Goal: Task Accomplishment & Management: Use online tool/utility

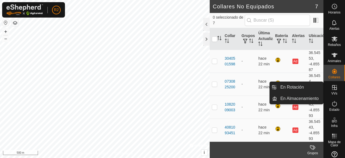
click at [333, 88] on icon at bounding box center [334, 87] width 5 height 5
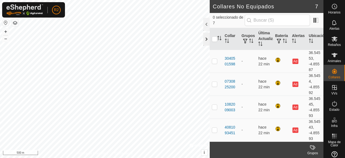
click at [207, 38] on div at bounding box center [206, 39] width 6 height 13
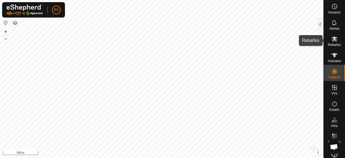
click at [329, 38] on es-mob-svg-icon at bounding box center [334, 38] width 10 height 9
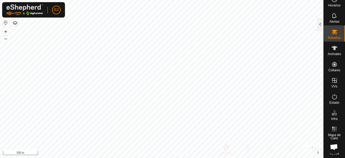
scroll to position [7, 0]
click at [333, 149] on span "Chat abierto" at bounding box center [333, 147] width 9 height 7
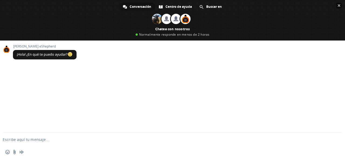
click at [339, 4] on span "Cerrar el chat" at bounding box center [338, 5] width 3 height 3
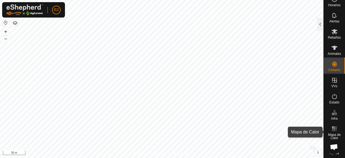
click at [333, 128] on rect at bounding box center [333, 128] width 1 height 1
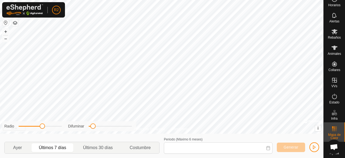
type input "[DATE] - [DATE]"
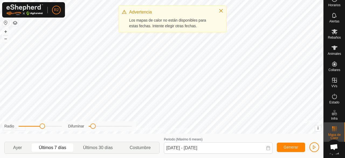
click at [333, 128] on rect at bounding box center [333, 128] width 1 height 1
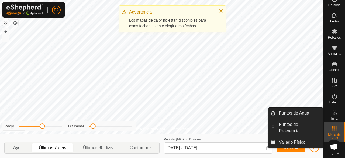
click at [334, 112] on icon at bounding box center [335, 113] width 2 height 3
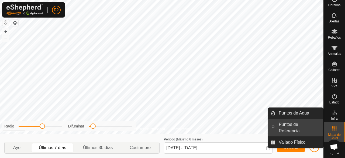
click at [299, 133] on link "Puntos de Referencia" at bounding box center [299, 127] width 48 height 17
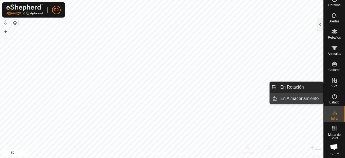
click at [311, 94] on link "En Almacenamiento" at bounding box center [300, 98] width 46 height 11
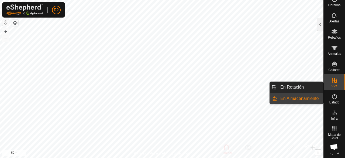
click at [311, 94] on link "En Almacenamiento" at bounding box center [300, 98] width 46 height 11
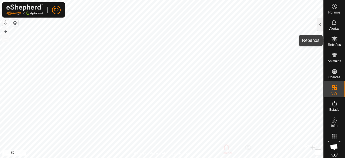
click at [333, 41] on icon at bounding box center [334, 39] width 6 height 6
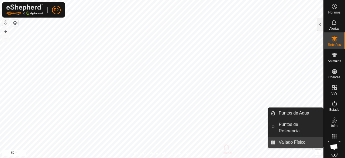
click at [308, 142] on link "Vallado Físico" at bounding box center [299, 142] width 48 height 11
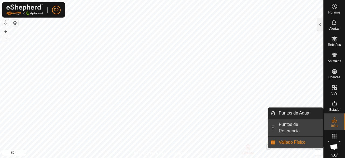
click at [306, 126] on link "Puntos de Referencia" at bounding box center [299, 127] width 48 height 17
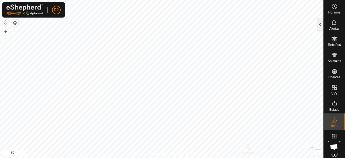
click at [319, 25] on div at bounding box center [320, 24] width 6 height 13
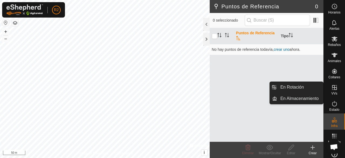
click at [333, 90] on icon at bounding box center [334, 87] width 5 height 5
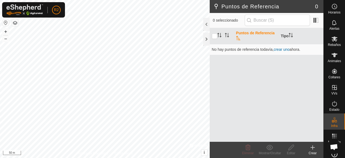
click at [312, 150] on div "Crear" at bounding box center [313, 152] width 22 height 5
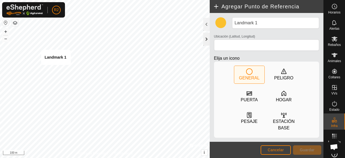
type input "36.546402, -4.858913"
click at [274, 149] on span "Cancelar" at bounding box center [275, 149] width 16 height 4
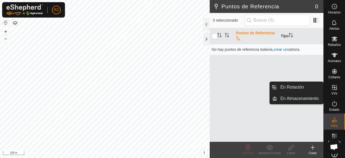
click at [333, 90] on icon at bounding box center [334, 87] width 6 height 6
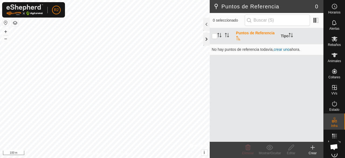
click at [207, 36] on div at bounding box center [206, 39] width 6 height 13
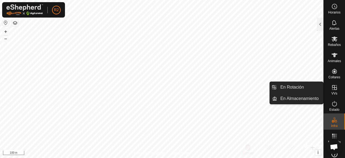
click at [332, 93] on span "VVs" at bounding box center [334, 93] width 6 height 3
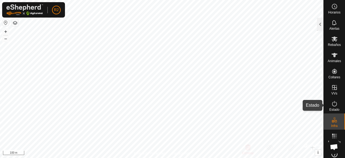
click at [334, 105] on icon at bounding box center [334, 103] width 6 height 6
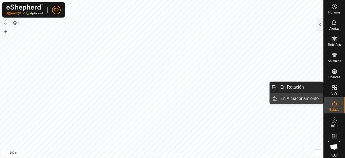
click at [302, 97] on link "En Almacenamiento" at bounding box center [300, 98] width 46 height 11
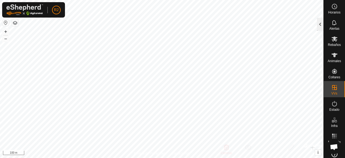
click at [318, 25] on div at bounding box center [320, 24] width 6 height 13
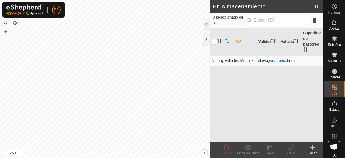
click at [278, 61] on link "crear uno" at bounding box center [277, 60] width 16 height 4
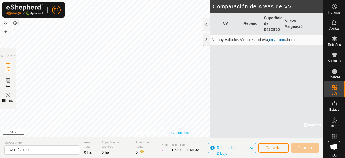
click at [184, 135] on link "Contáctenos" at bounding box center [180, 132] width 18 height 5
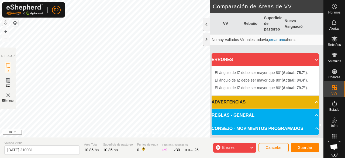
click at [313, 115] on p-accordion-header "REGLAS - GENERAL" at bounding box center [264, 115] width 107 height 13
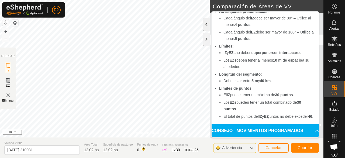
scroll to position [44, 0]
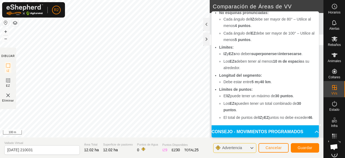
click at [252, 143] on div "Advertencia" at bounding box center [234, 148] width 43 height 10
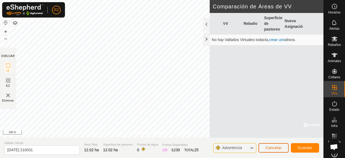
click at [283, 147] on button "Cancelar" at bounding box center [273, 147] width 30 height 9
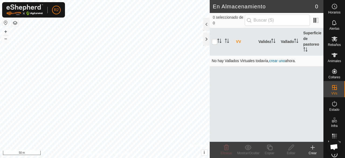
click at [276, 60] on link "crear uno" at bounding box center [277, 60] width 16 height 4
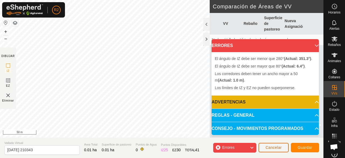
click at [274, 147] on span "Cancelar" at bounding box center [273, 147] width 16 height 4
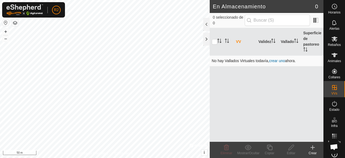
click at [279, 61] on link "crear uno" at bounding box center [277, 60] width 16 height 4
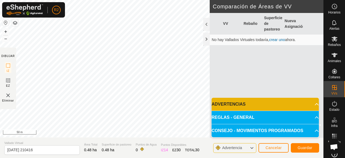
click at [312, 106] on p-accordion-header "ADVERTENCIAS" at bounding box center [264, 103] width 107 height 13
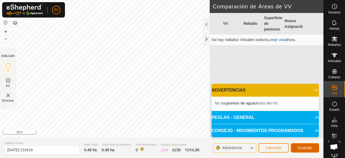
click at [300, 147] on span "Guardar" at bounding box center [304, 147] width 15 height 4
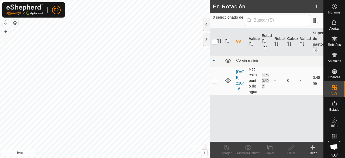
click at [214, 82] on p-checkbox at bounding box center [214, 80] width 5 height 4
checkbox input "true"
click at [292, 150] on icon at bounding box center [291, 147] width 7 height 6
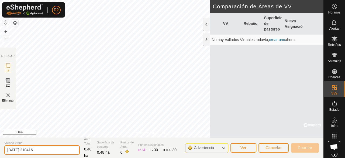
click at [51, 152] on input "[DATE] 210416" at bounding box center [41, 149] width 75 height 9
type input "2"
type input "e"
type input "ERMITA"
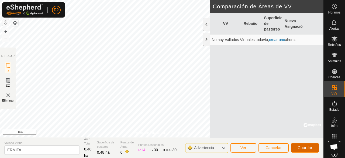
click at [301, 147] on span "Guardar" at bounding box center [304, 147] width 15 height 4
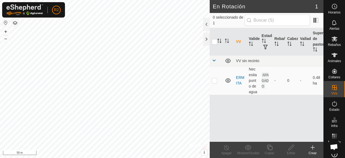
click at [323, 157] on p-menu "Puntos de Agua Puntos de Referencia Vallado Físico" at bounding box center [323, 158] width 0 height 0
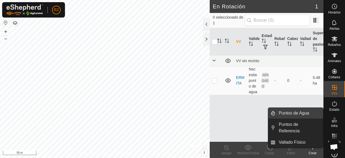
click at [295, 110] on link "Puntos de Agua" at bounding box center [299, 112] width 48 height 11
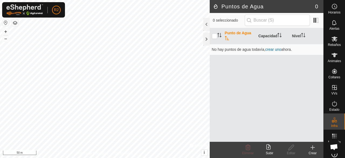
click at [311, 148] on icon at bounding box center [312, 147] width 6 height 6
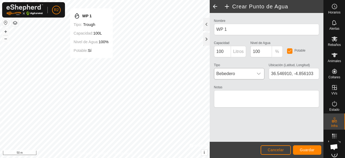
type input "36.546937, -4.856031"
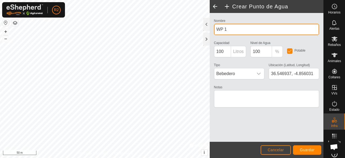
click at [262, 26] on input "WP 1" at bounding box center [266, 29] width 105 height 11
type input "W"
type input "AGUA ERMITA"
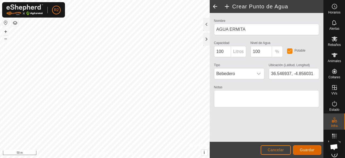
click at [305, 149] on span "Guardar" at bounding box center [306, 149] width 15 height 4
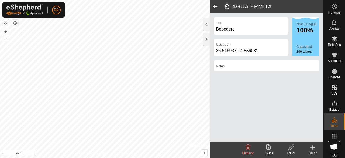
click at [314, 150] on icon at bounding box center [312, 147] width 6 height 6
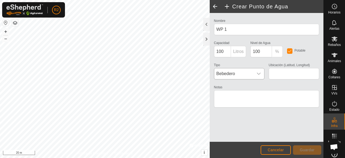
click at [257, 74] on icon "dropdown trigger" at bounding box center [258, 73] width 4 height 4
type input "36.545626, -4.856086"
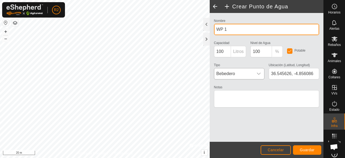
click at [234, 30] on input "WP 1" at bounding box center [266, 29] width 105 height 11
type input "W"
type input "ALBERCA"
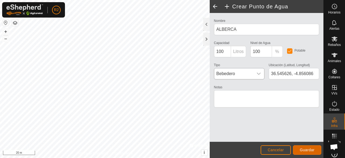
click at [303, 147] on span "Guardar" at bounding box center [306, 149] width 15 height 4
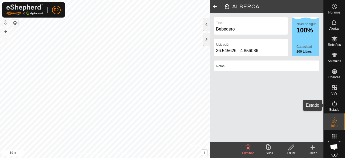
click at [331, 105] on icon at bounding box center [334, 103] width 6 height 6
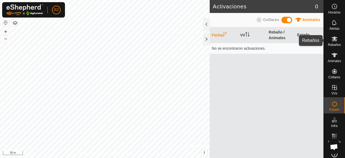
click at [331, 42] on icon at bounding box center [334, 39] width 6 height 6
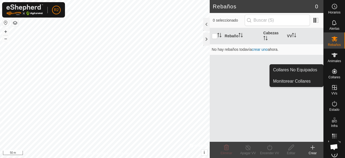
click at [333, 70] on icon at bounding box center [334, 71] width 5 height 5
click at [314, 78] on link "Monitorear Collares" at bounding box center [296, 81] width 53 height 11
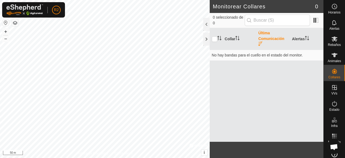
drag, startPoint x: 314, startPoint y: 78, endPoint x: 312, endPoint y: 92, distance: 14.6
click at [312, 92] on div "Collar Última Comunicación Alertas No hay bandas para el [PERSON_NAME] en el es…" at bounding box center [267, 84] width 114 height 113
